Goal: Transaction & Acquisition: Book appointment/travel/reservation

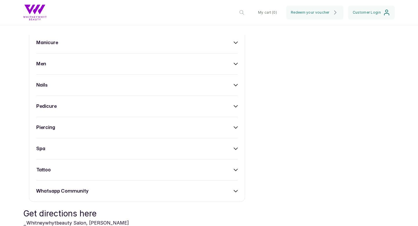
scroll to position [302, 0]
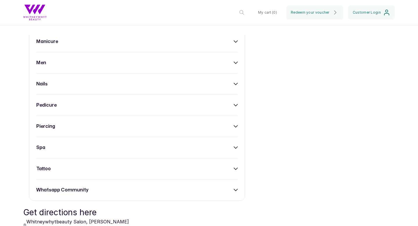
click at [95, 175] on div "calm essence spa hair lash extensions manicure men nails pedicure piercing spa …" at bounding box center [137, 84] width 216 height 234
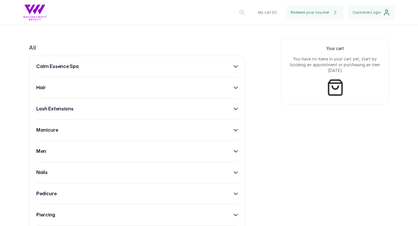
scroll to position [211, 0]
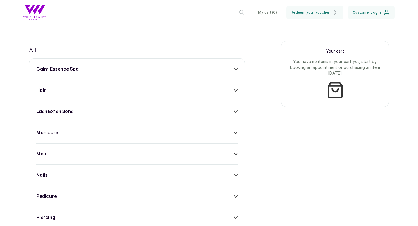
click at [77, 74] on div "calm essence spa hair lash extensions manicure men nails pedicure piercing spa …" at bounding box center [137, 175] width 216 height 234
click at [239, 70] on div "calm essence spa hair lash extensions manicure men nails pedicure piercing spa …" at bounding box center [137, 175] width 216 height 234
click at [234, 67] on icon at bounding box center [236, 69] width 4 height 4
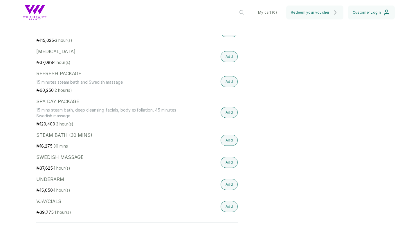
scroll to position [860, 0]
click at [230, 139] on button "Add" at bounding box center [229, 139] width 17 height 11
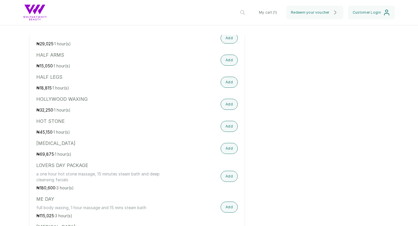
scroll to position [678, 0]
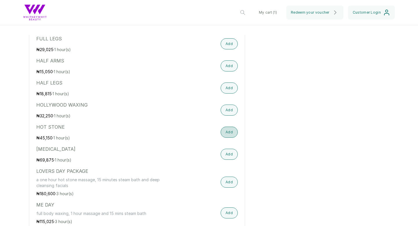
click at [226, 133] on button "Add" at bounding box center [229, 132] width 17 height 11
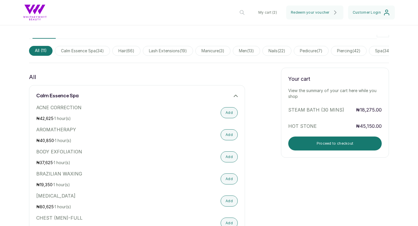
scroll to position [256, 0]
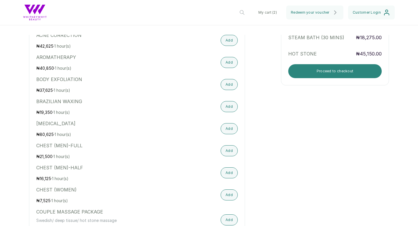
click at [303, 72] on button "Proceed to checkout" at bounding box center [336, 71] width 94 height 14
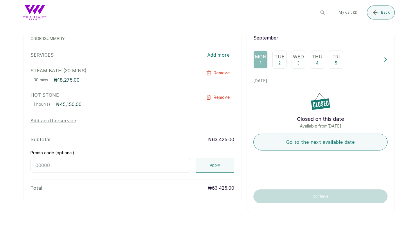
scroll to position [57, 0]
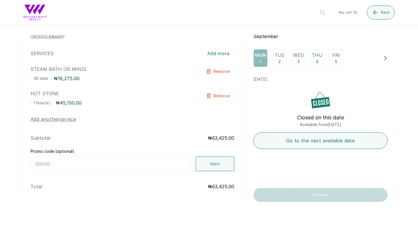
click at [164, 171] on div "Whitneywhytbeauty Whitneywhytbeauty Salon, Chris Madueke Drive, Lagos, Nigeria …" at bounding box center [132, 95] width 219 height 210
click at [162, 168] on input "Promo code (optional)" at bounding box center [111, 164] width 161 height 15
type input "[DATE]"
click at [214, 163] on button "Apply" at bounding box center [215, 164] width 39 height 15
click at [294, 59] on div "Wed 3" at bounding box center [298, 58] width 14 height 18
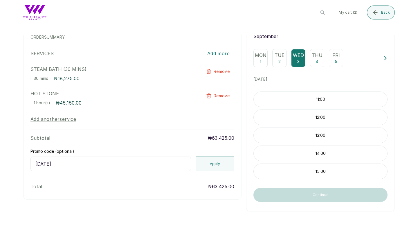
click at [281, 119] on p "12:00" at bounding box center [321, 117] width 134 height 6
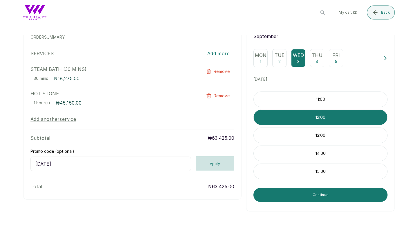
click at [226, 164] on button "Apply" at bounding box center [215, 164] width 39 height 15
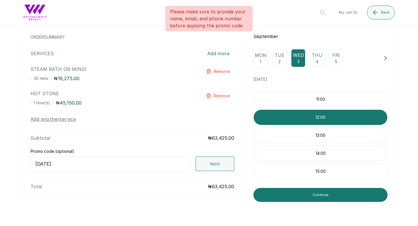
click at [302, 63] on div "Wed 3" at bounding box center [298, 58] width 14 height 18
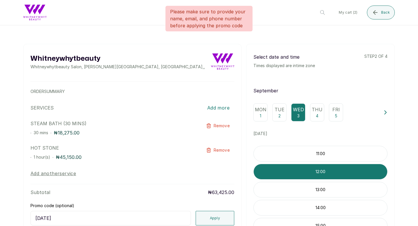
scroll to position [0, 0]
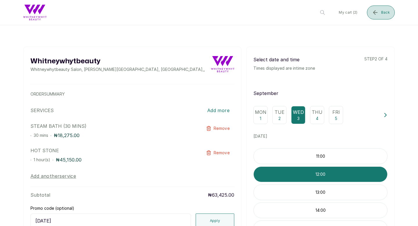
click at [379, 16] on button "Back" at bounding box center [381, 13] width 28 height 14
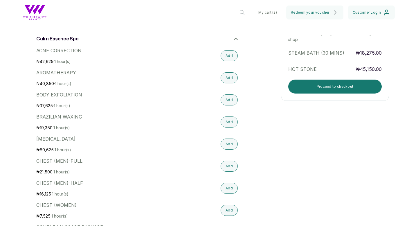
scroll to position [171, 0]
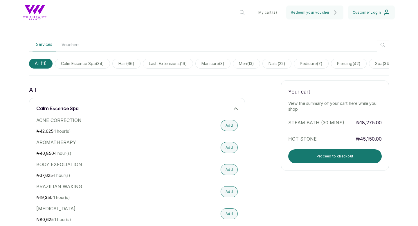
click at [307, 165] on div "Your cart View the summary of your cart here while you shop STEAM BATH (30 MINS…" at bounding box center [335, 125] width 108 height 90
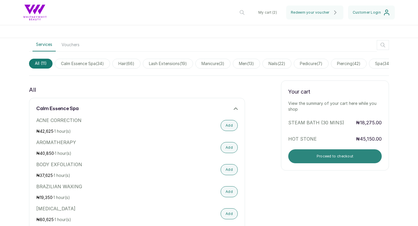
click at [305, 157] on button "Proceed to checkout" at bounding box center [336, 156] width 94 height 14
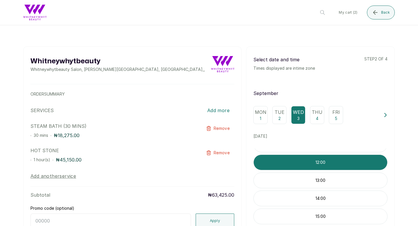
scroll to position [0, 0]
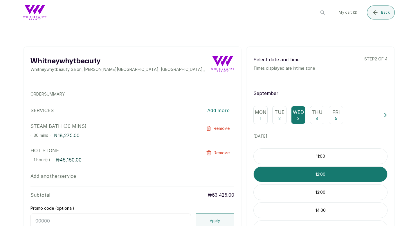
click at [262, 113] on p "Mon" at bounding box center [261, 112] width 12 height 7
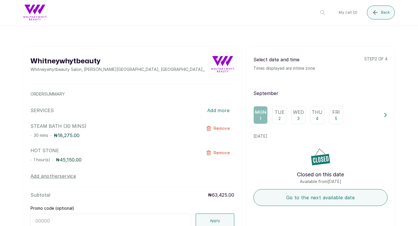
scroll to position [58, 0]
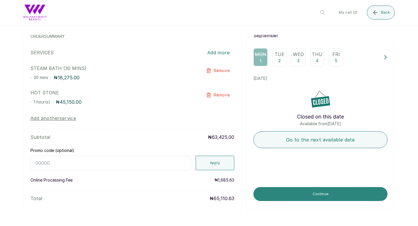
click at [257, 196] on button "Continue" at bounding box center [321, 194] width 134 height 14
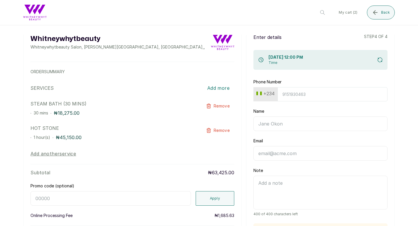
scroll to position [22, 0]
click at [290, 94] on input "Phone Number" at bounding box center [333, 95] width 110 height 14
type input "9123218938"
type input "[PERSON_NAME]"
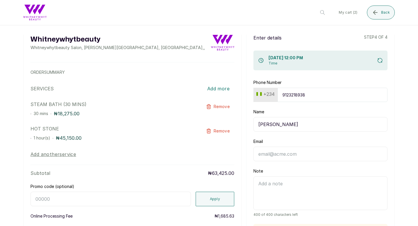
type input "[EMAIL_ADDRESS][DOMAIN_NAME]"
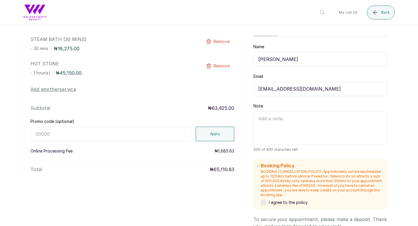
click at [127, 131] on input "Promo code (optional)" at bounding box center [111, 134] width 161 height 15
type input "[DATE]"
click at [219, 133] on button "Apply" at bounding box center [215, 134] width 39 height 15
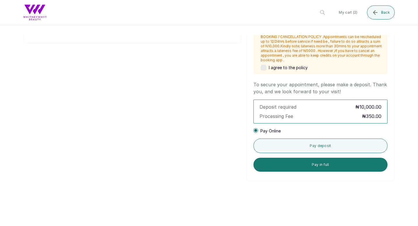
scroll to position [222, 0]
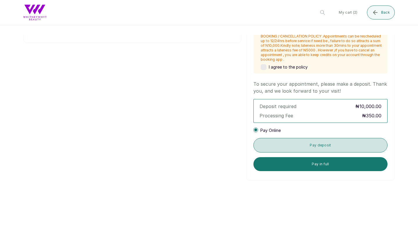
click at [266, 148] on button "Pay deposit" at bounding box center [321, 145] width 134 height 15
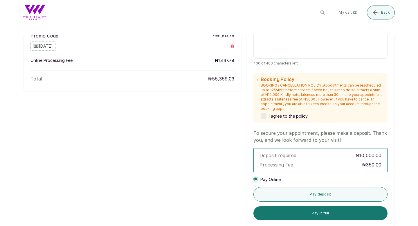
scroll to position [175, 0]
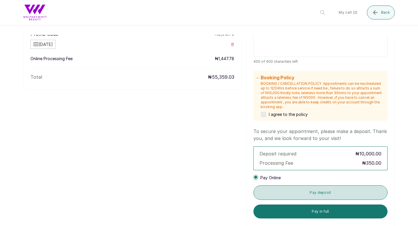
click at [269, 190] on button "Pay deposit" at bounding box center [321, 192] width 134 height 15
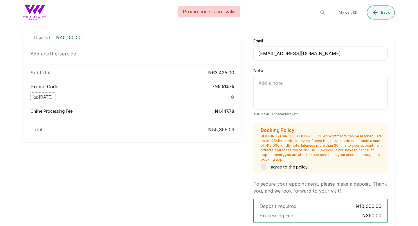
scroll to position [103, 0]
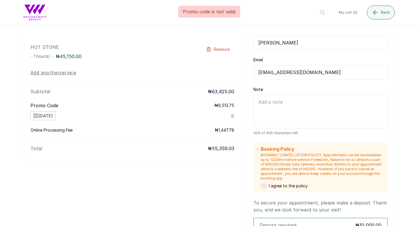
click at [231, 115] on icon "button" at bounding box center [232, 115] width 3 height 3
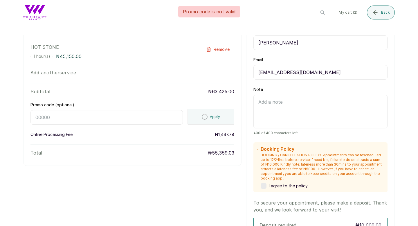
click at [125, 118] on input "Promo code (optional)" at bounding box center [107, 117] width 153 height 15
type input "N"
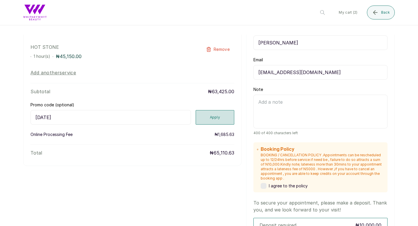
type input "[DATE]"
click at [223, 117] on button "Apply" at bounding box center [215, 117] width 39 height 15
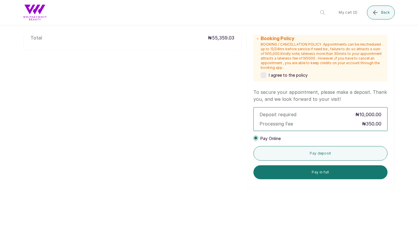
scroll to position [226, 0]
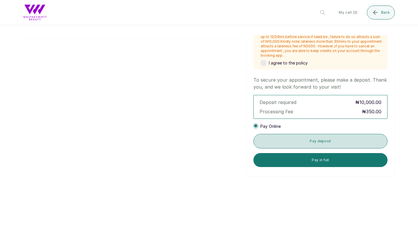
click at [273, 139] on button "Pay deposit" at bounding box center [321, 141] width 134 height 15
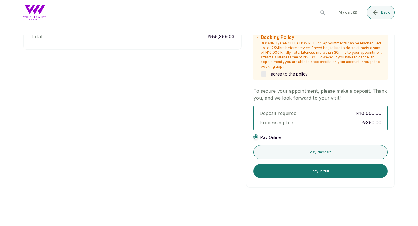
scroll to position [216, 0]
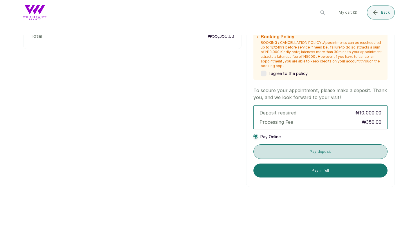
click at [269, 147] on button "Pay deposit" at bounding box center [321, 151] width 134 height 15
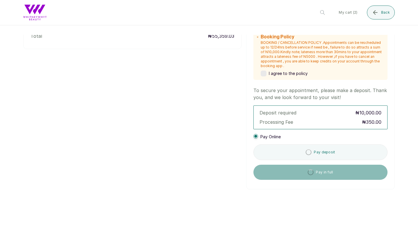
click at [262, 72] on label at bounding box center [264, 74] width 6 height 6
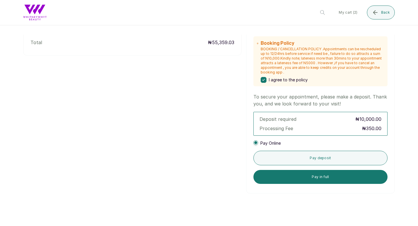
scroll to position [210, 0]
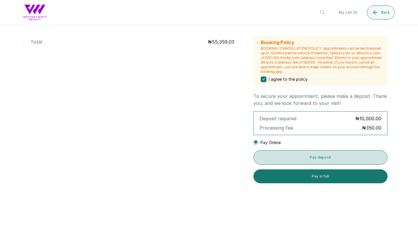
click at [293, 157] on button "Pay deposit" at bounding box center [321, 157] width 134 height 15
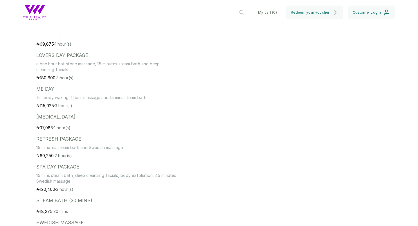
scroll to position [844, 0]
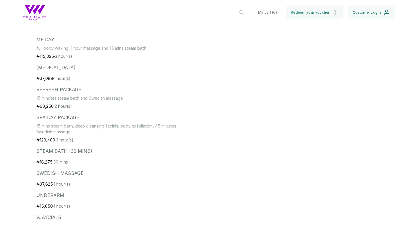
click at [127, 143] on p "₦ 120,400 · 3 hour(s)" at bounding box center [106, 140] width 141 height 6
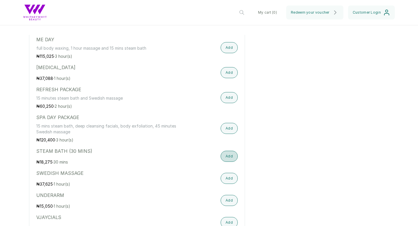
click at [231, 156] on button "Add" at bounding box center [229, 156] width 17 height 11
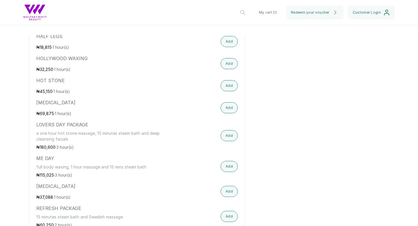
scroll to position [718, 0]
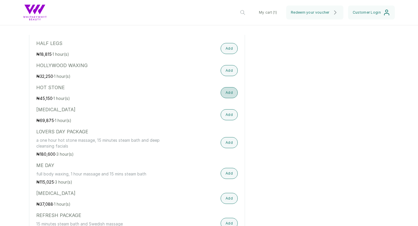
click at [226, 92] on button "Add" at bounding box center [229, 92] width 17 height 11
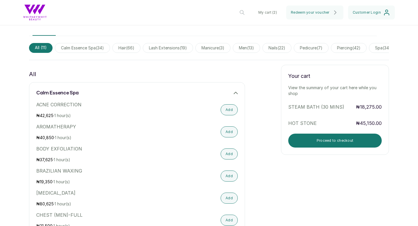
scroll to position [0, 0]
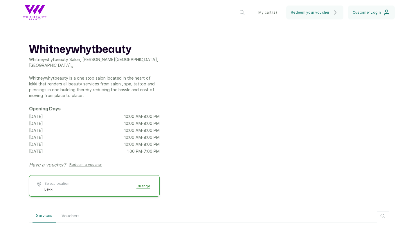
click at [269, 11] on button "My cart ( 2 )" at bounding box center [268, 13] width 28 height 14
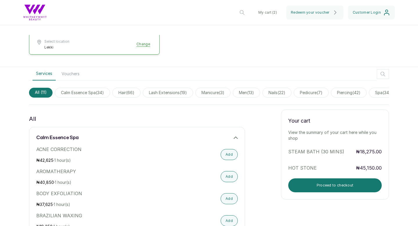
scroll to position [143, 0]
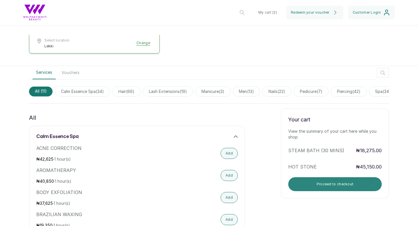
click at [311, 182] on button "Proceed to checkout" at bounding box center [336, 184] width 94 height 14
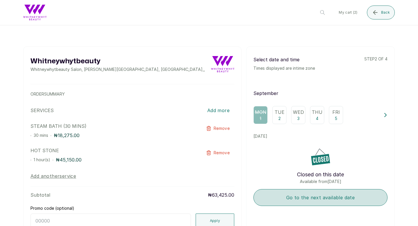
scroll to position [57, 0]
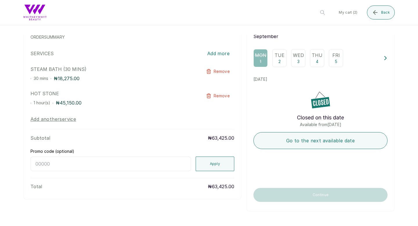
click at [163, 161] on input "Promo code (optional)" at bounding box center [111, 164] width 161 height 15
type input "M"
click at [175, 172] on div "Whitneywhytbeauty Whitneywhytbeauty Salon, [PERSON_NAME][GEOGRAPHIC_DATA], [GEO…" at bounding box center [132, 95] width 219 height 210
click at [170, 158] on input "M" at bounding box center [111, 164] width 161 height 15
drag, startPoint x: 170, startPoint y: 158, endPoint x: 95, endPoint y: 148, distance: 75.7
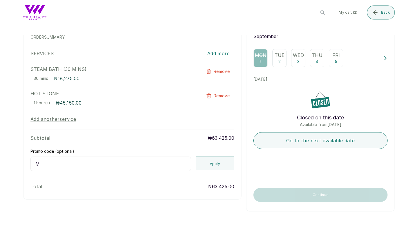
click at [95, 148] on div "Whitneywhytbeauty Whitneywhytbeauty Salon, [PERSON_NAME][GEOGRAPHIC_DATA], [GEO…" at bounding box center [132, 95] width 219 height 210
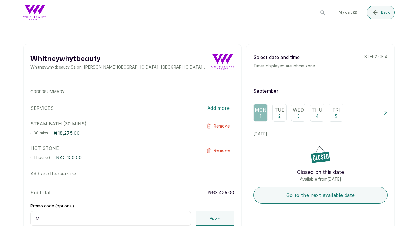
scroll to position [0, 0]
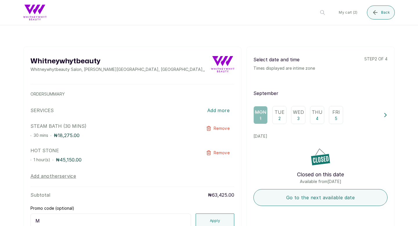
click at [297, 114] on p "Wed" at bounding box center [298, 112] width 11 height 7
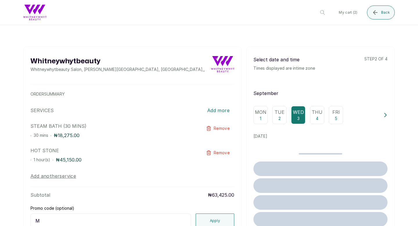
scroll to position [57, 0]
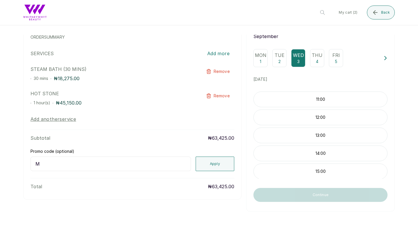
click at [161, 163] on input "M" at bounding box center [111, 164] width 161 height 15
click at [280, 117] on p "12:00" at bounding box center [321, 117] width 134 height 6
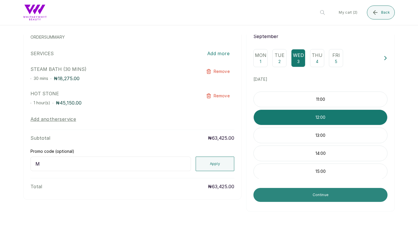
click at [283, 196] on button "Continue" at bounding box center [321, 195] width 134 height 14
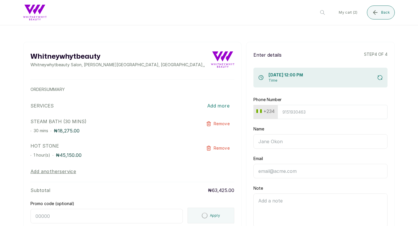
scroll to position [0, 0]
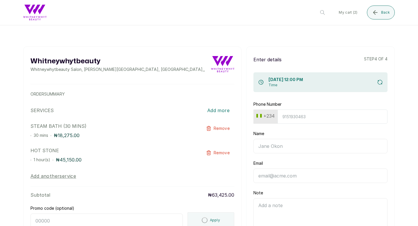
click at [290, 119] on input "Phone Number" at bounding box center [333, 117] width 110 height 14
type input "7827582175"
type input "[PERSON_NAME]"
type input "[EMAIL_ADDRESS][DOMAIN_NAME]"
click at [289, 115] on input "7827582175" at bounding box center [333, 117] width 110 height 14
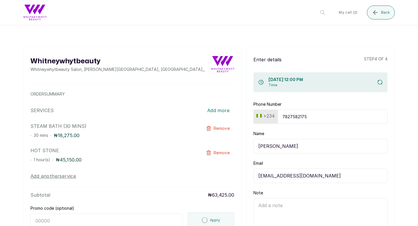
type input "9123218938"
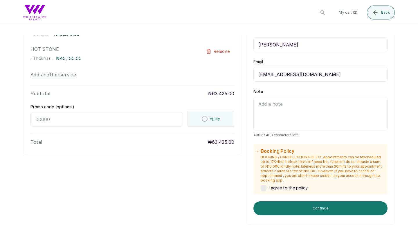
click at [143, 122] on input "Promo code (optional)" at bounding box center [107, 119] width 153 height 15
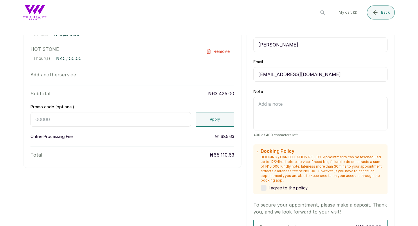
type input "M"
type input "7827582175"
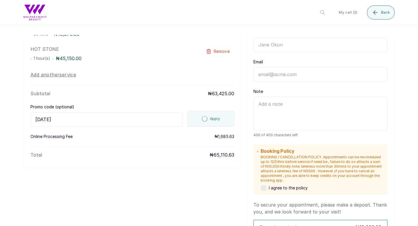
type input "[DATE]"
click at [275, 178] on p "BOOKING / CANCELLATION POLICY .Appointments can be rescheduled up to 12/24hrs b…" at bounding box center [323, 169] width 124 height 28
click at [265, 187] on label at bounding box center [264, 188] width 6 height 6
type input "9123218938"
type input "[PERSON_NAME]"
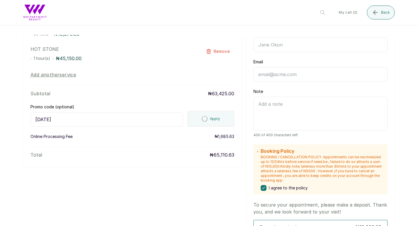
type input "[EMAIL_ADDRESS][DOMAIN_NAME]"
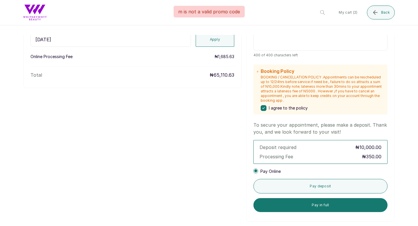
scroll to position [196, 0]
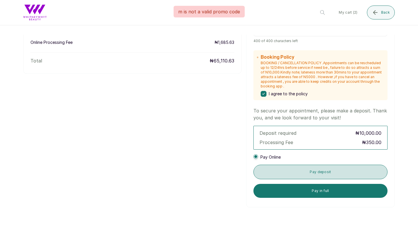
click at [280, 175] on button "Pay deposit" at bounding box center [321, 172] width 134 height 15
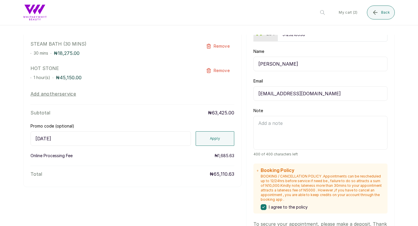
scroll to position [79, 0]
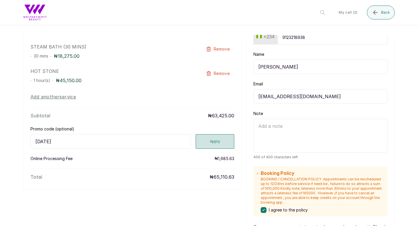
click at [207, 142] on button "Apply" at bounding box center [215, 141] width 39 height 15
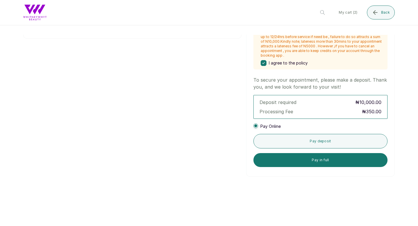
scroll to position [226, 0]
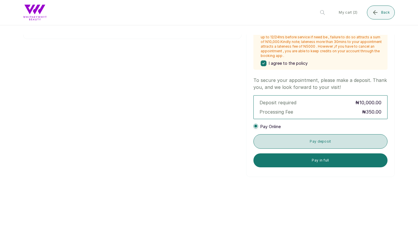
click at [303, 144] on button "Pay deposit" at bounding box center [321, 141] width 134 height 15
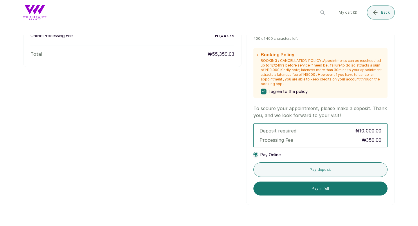
scroll to position [207, 0]
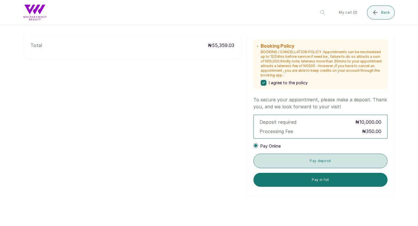
click at [292, 158] on button "Pay deposit" at bounding box center [321, 161] width 134 height 15
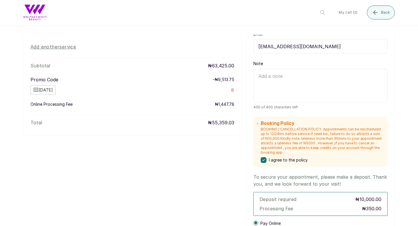
scroll to position [0, 0]
